Goal: Information Seeking & Learning: Learn about a topic

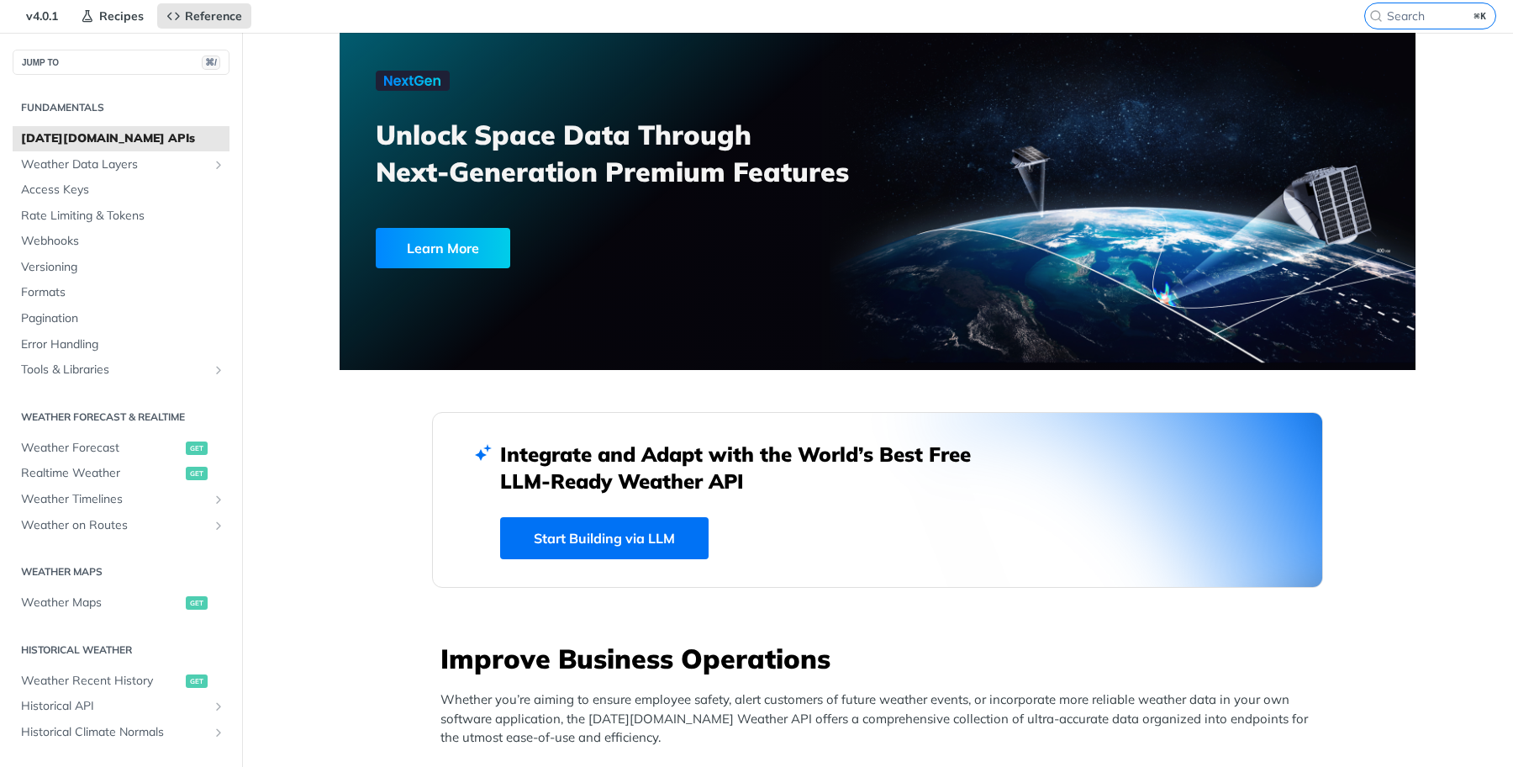
scroll to position [59, 0]
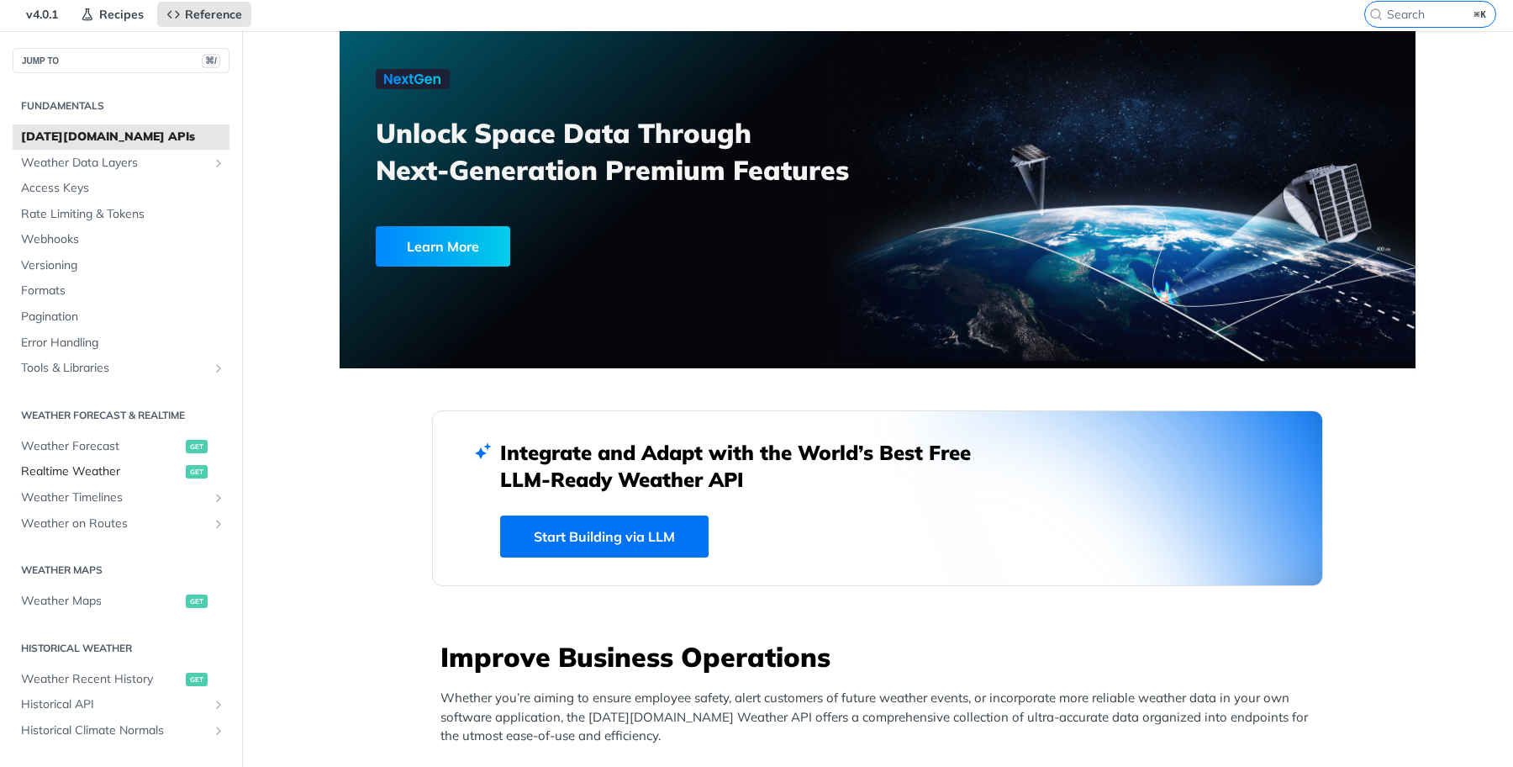
click at [83, 473] on span "Realtime Weather" at bounding box center [101, 471] width 161 height 17
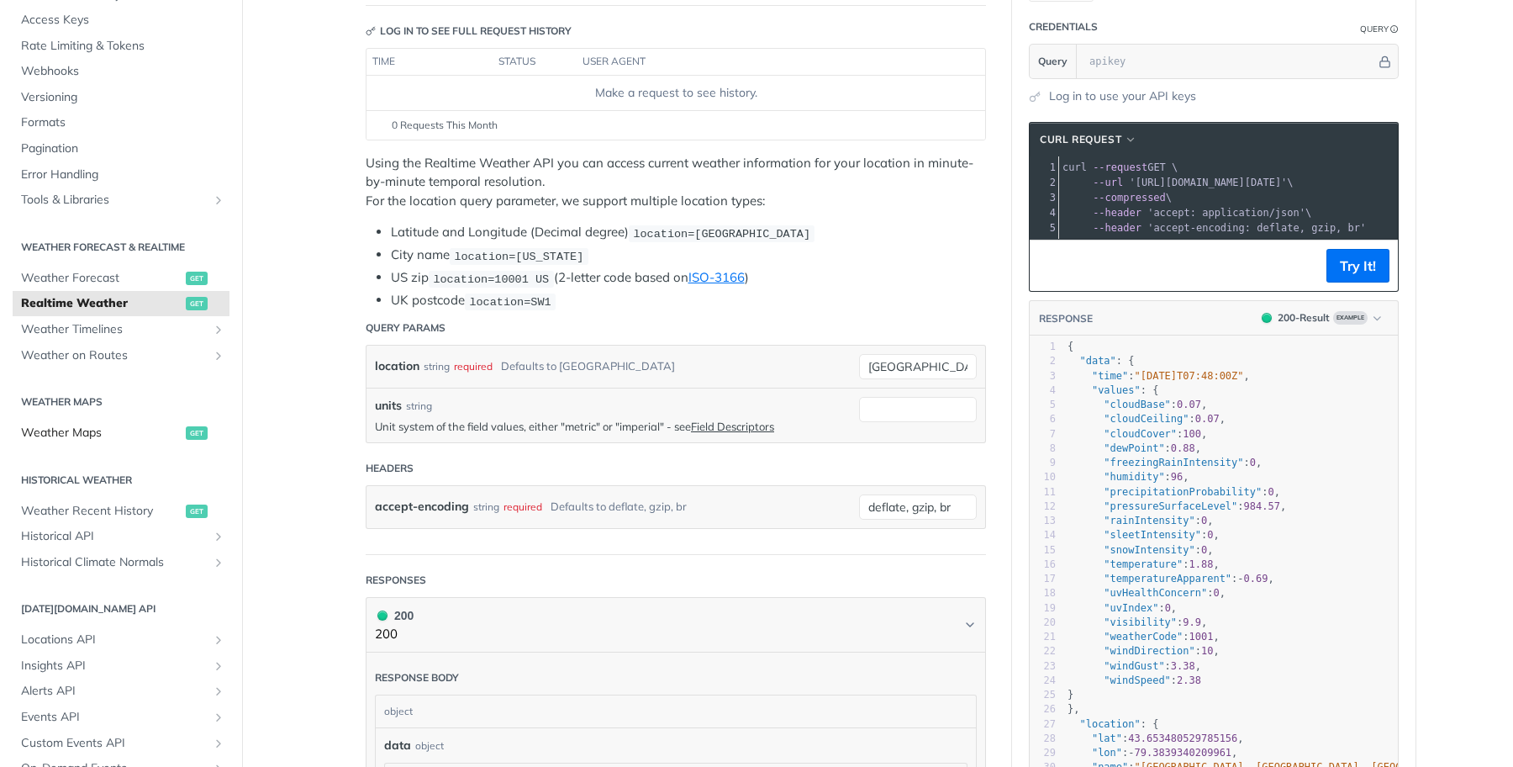
scroll to position [142, 0]
click at [92, 428] on span "Weather Maps" at bounding box center [101, 427] width 161 height 17
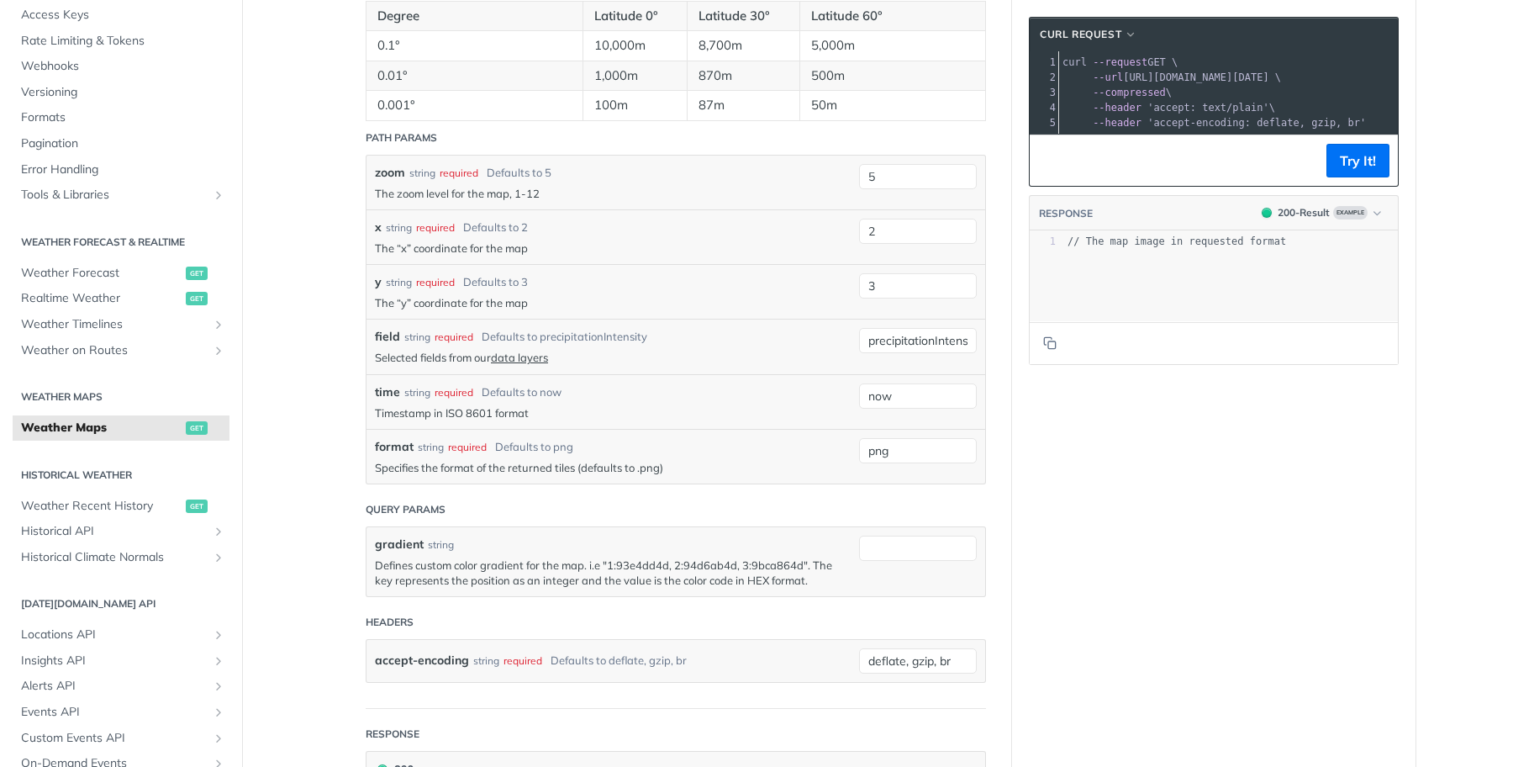
scroll to position [1509, 0]
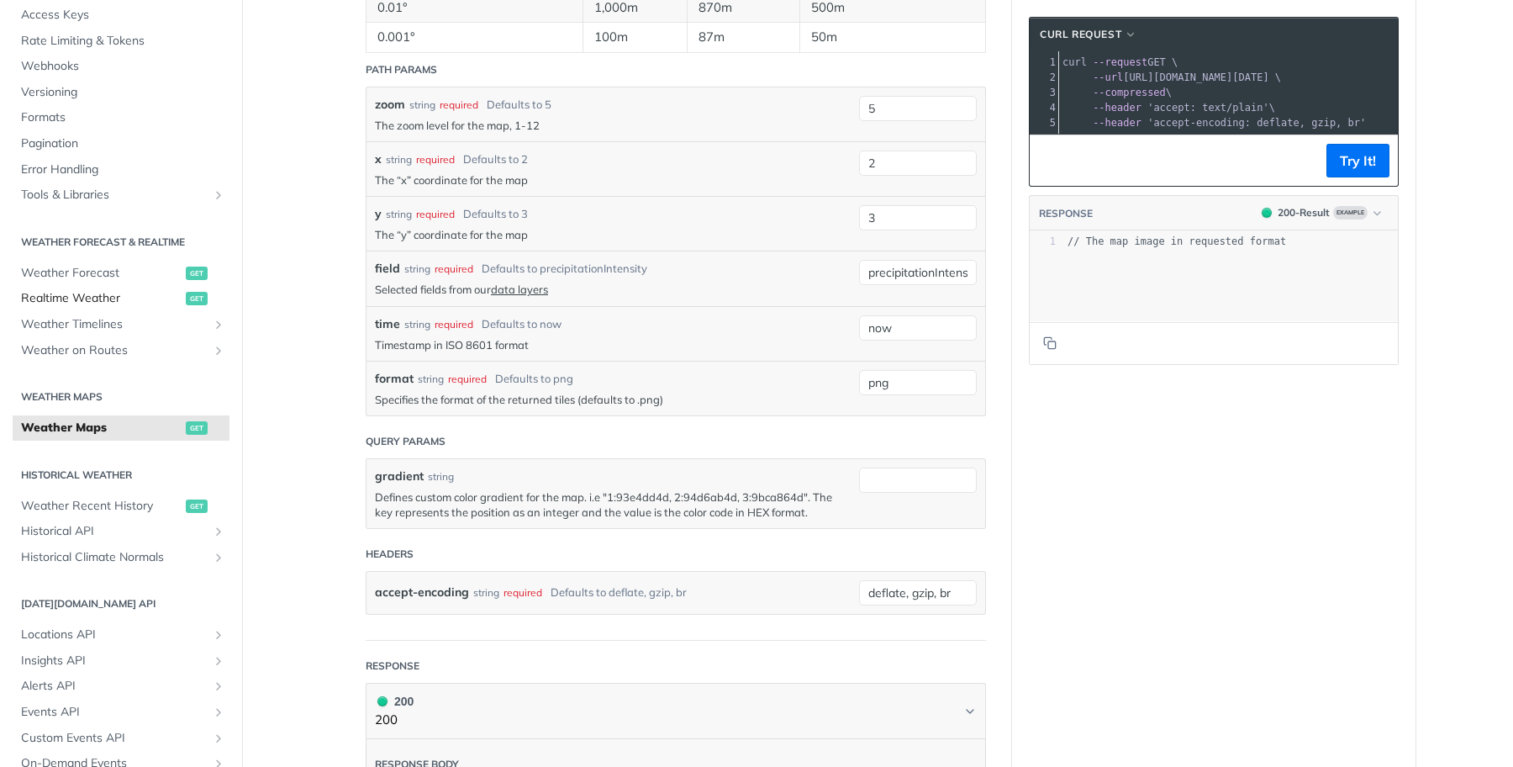
click at [106, 293] on span "Realtime Weather" at bounding box center [101, 298] width 161 height 17
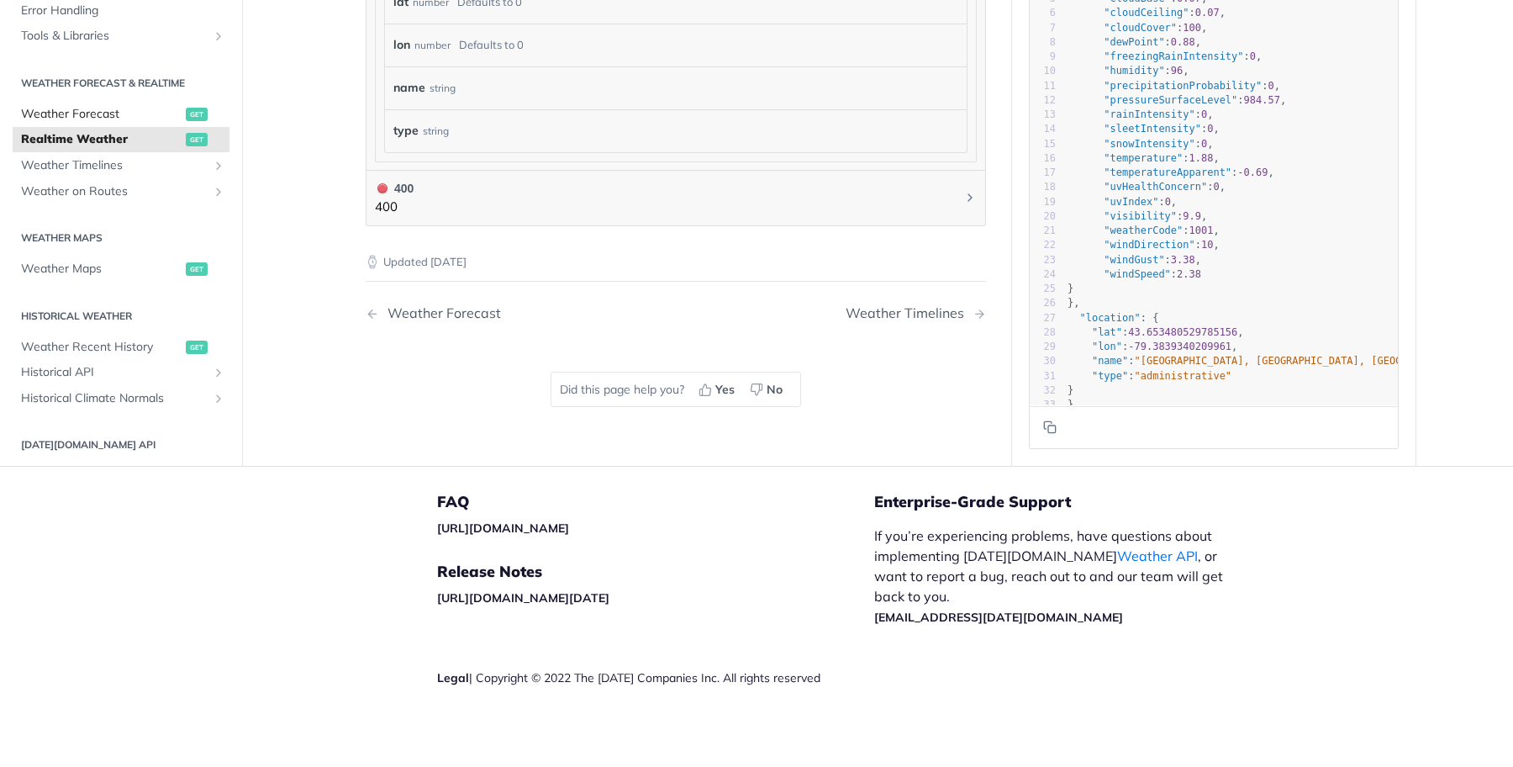
click at [99, 106] on span "Weather Forecast" at bounding box center [101, 114] width 161 height 17
